Goal: Check status: Check status

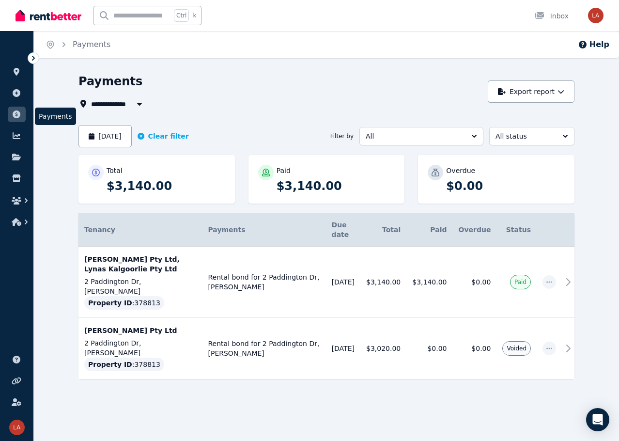
click at [11, 114] on link at bounding box center [17, 114] width 18 height 15
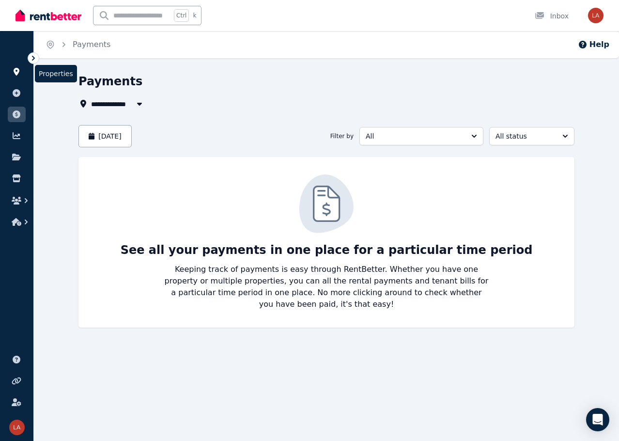
click at [13, 66] on link at bounding box center [17, 71] width 18 height 15
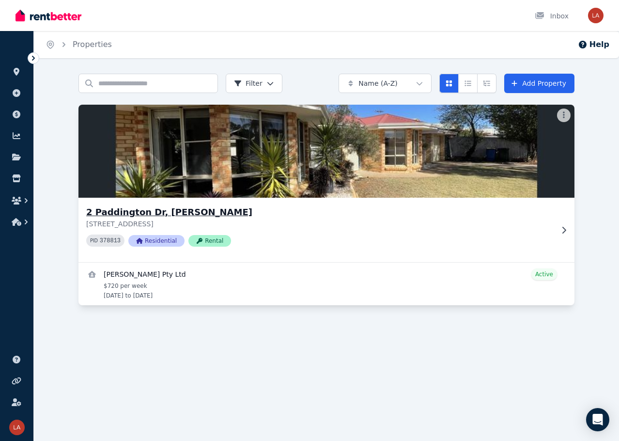
click at [140, 212] on h3 "2 Paddington Dr, Hannans" at bounding box center [319, 212] width 467 height 14
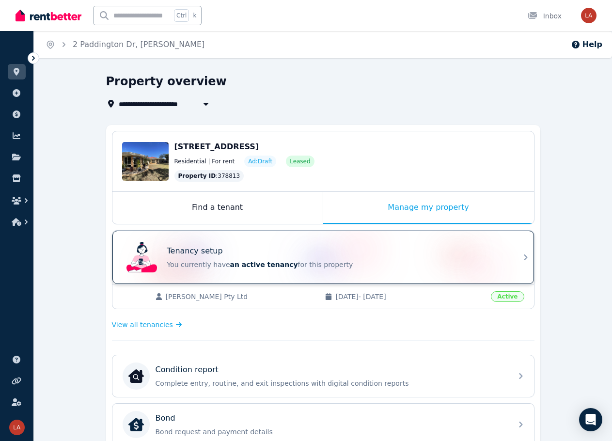
click at [507, 262] on div "Tenancy setup You currently have an active tenancy for this property" at bounding box center [322, 256] width 421 height 53
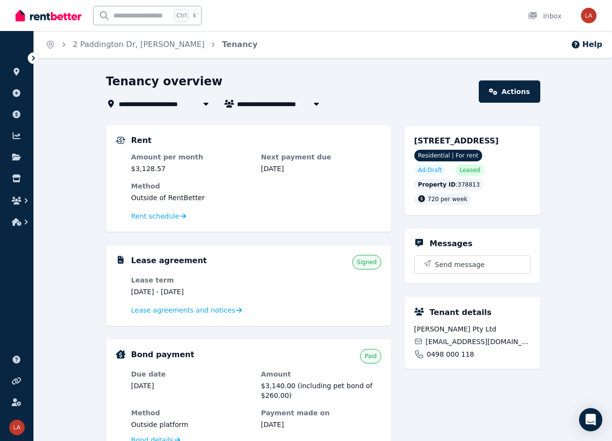
click at [440, 202] on span "720 per week" at bounding box center [448, 199] width 40 height 7
click at [160, 218] on span "Rent schedule" at bounding box center [155, 216] width 48 height 10
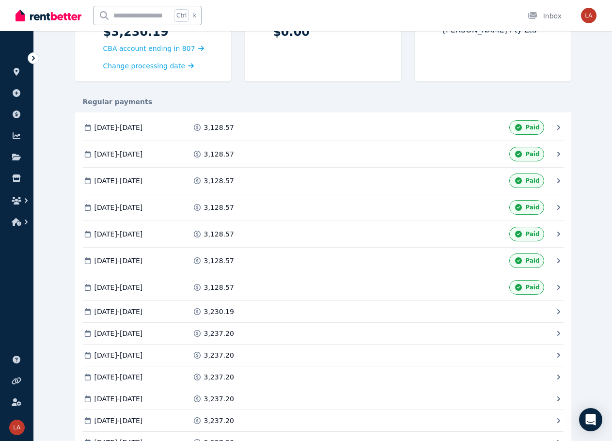
scroll to position [174, 0]
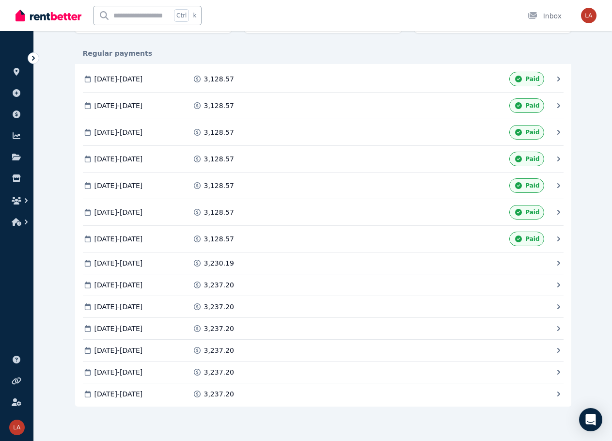
click at [143, 262] on span "25 Aug 2025 - 24 Sep 2025" at bounding box center [118, 263] width 48 height 10
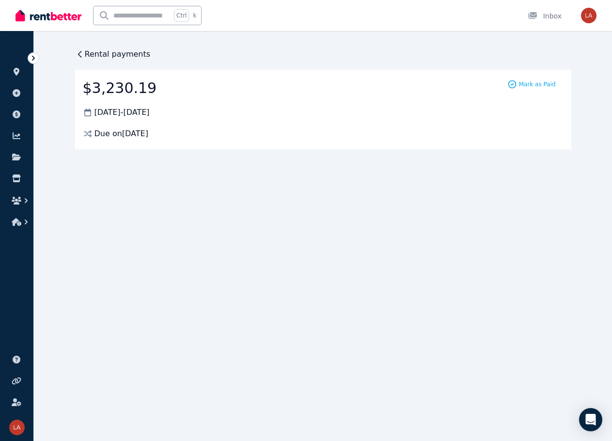
scroll to position [0, 0]
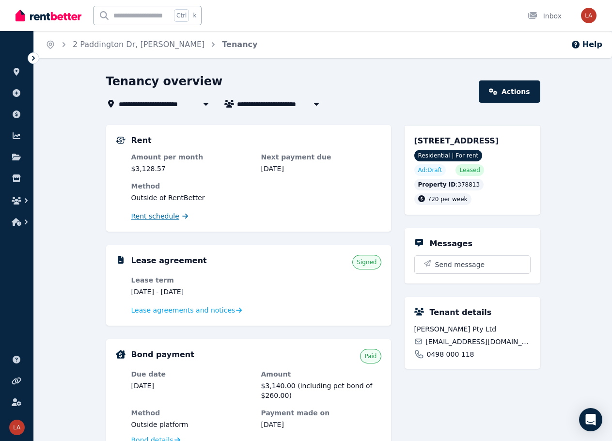
click at [165, 219] on span "Rent schedule" at bounding box center [155, 216] width 48 height 10
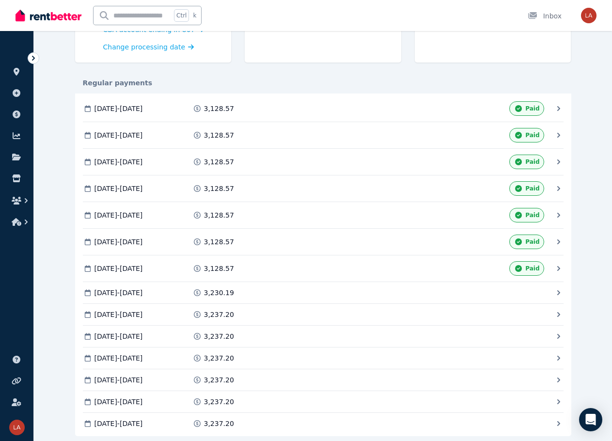
scroll to position [174, 0]
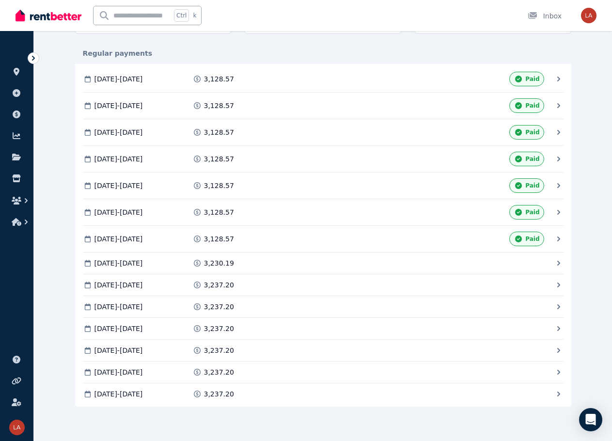
click at [523, 239] on icon at bounding box center [518, 238] width 10 height 7
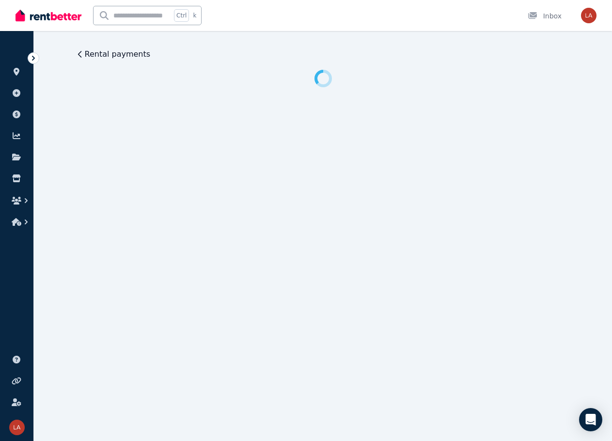
scroll to position [0, 0]
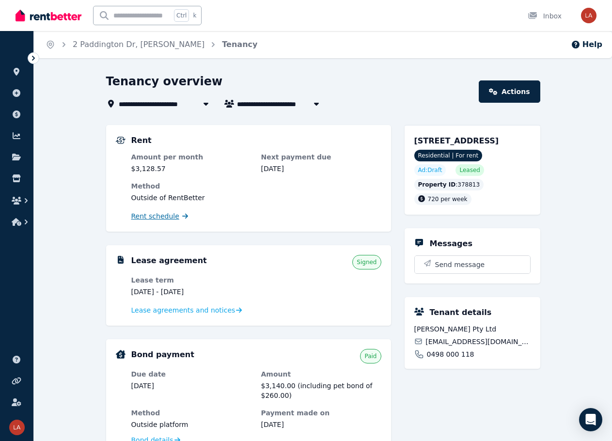
click at [153, 215] on span "Rent schedule" at bounding box center [155, 216] width 48 height 10
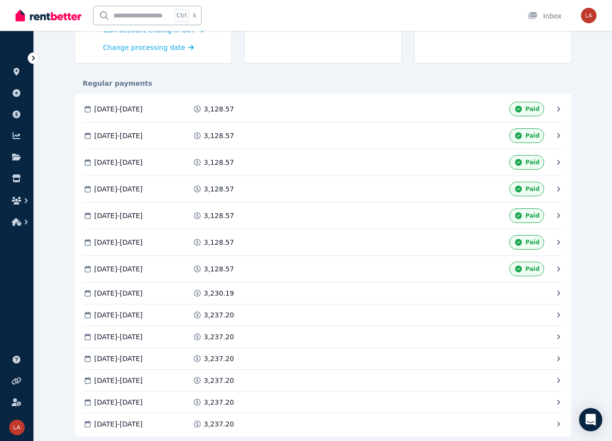
scroll to position [145, 0]
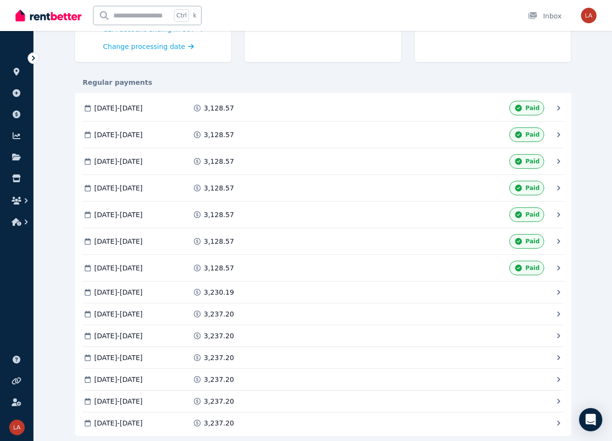
click at [559, 291] on icon at bounding box center [558, 292] width 10 height 10
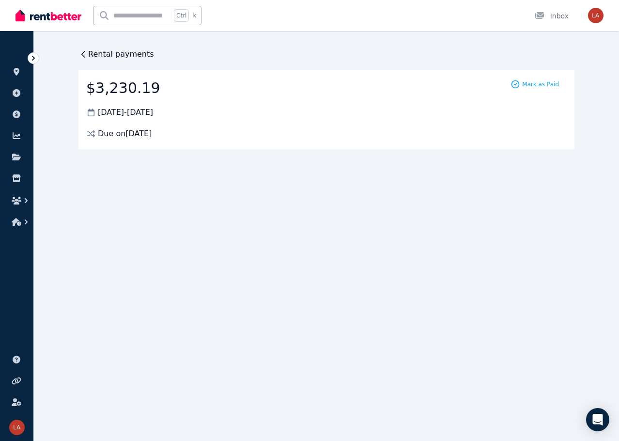
click at [115, 56] on span "Rental payments" at bounding box center [121, 54] width 66 height 12
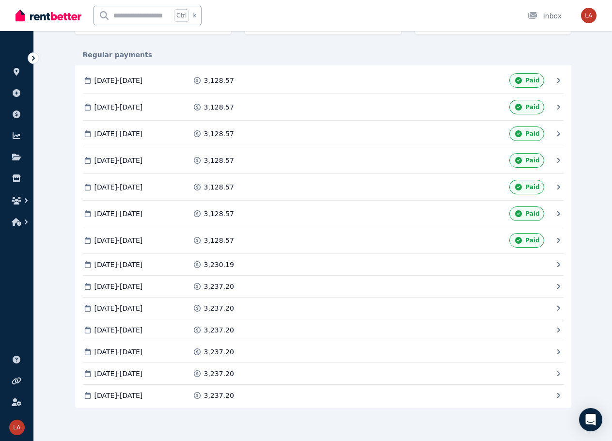
scroll to position [174, 0]
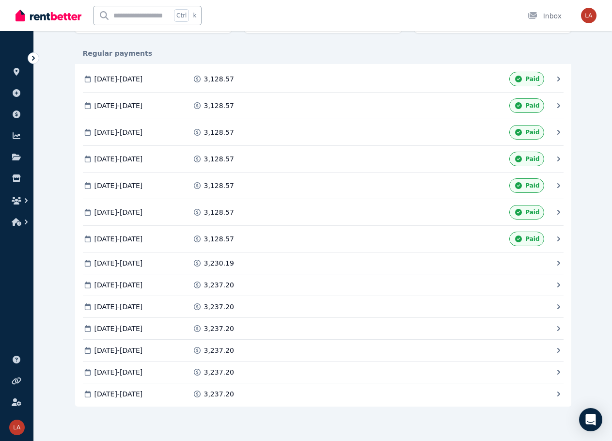
click at [206, 267] on div "25 Jan 2025 - 24 Feb 2025 3,128.57 Paid 25 Feb 2025 - 24 Mar 2025 3,128.57 Paid…" at bounding box center [323, 235] width 496 height 342
